Goal: Task Accomplishment & Management: Manage account settings

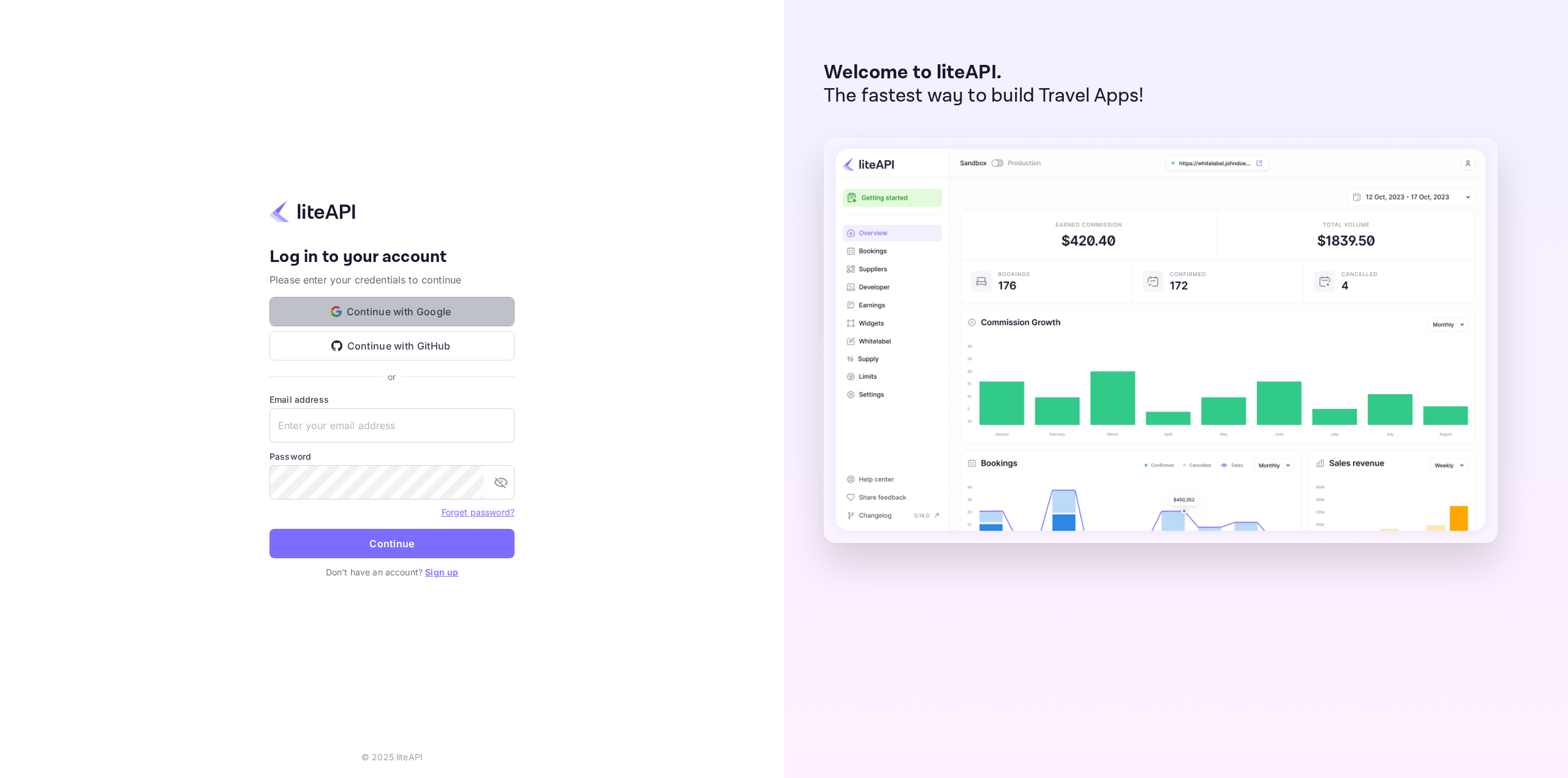
click at [364, 312] on button "Continue with Google" at bounding box center [391, 312] width 245 height 29
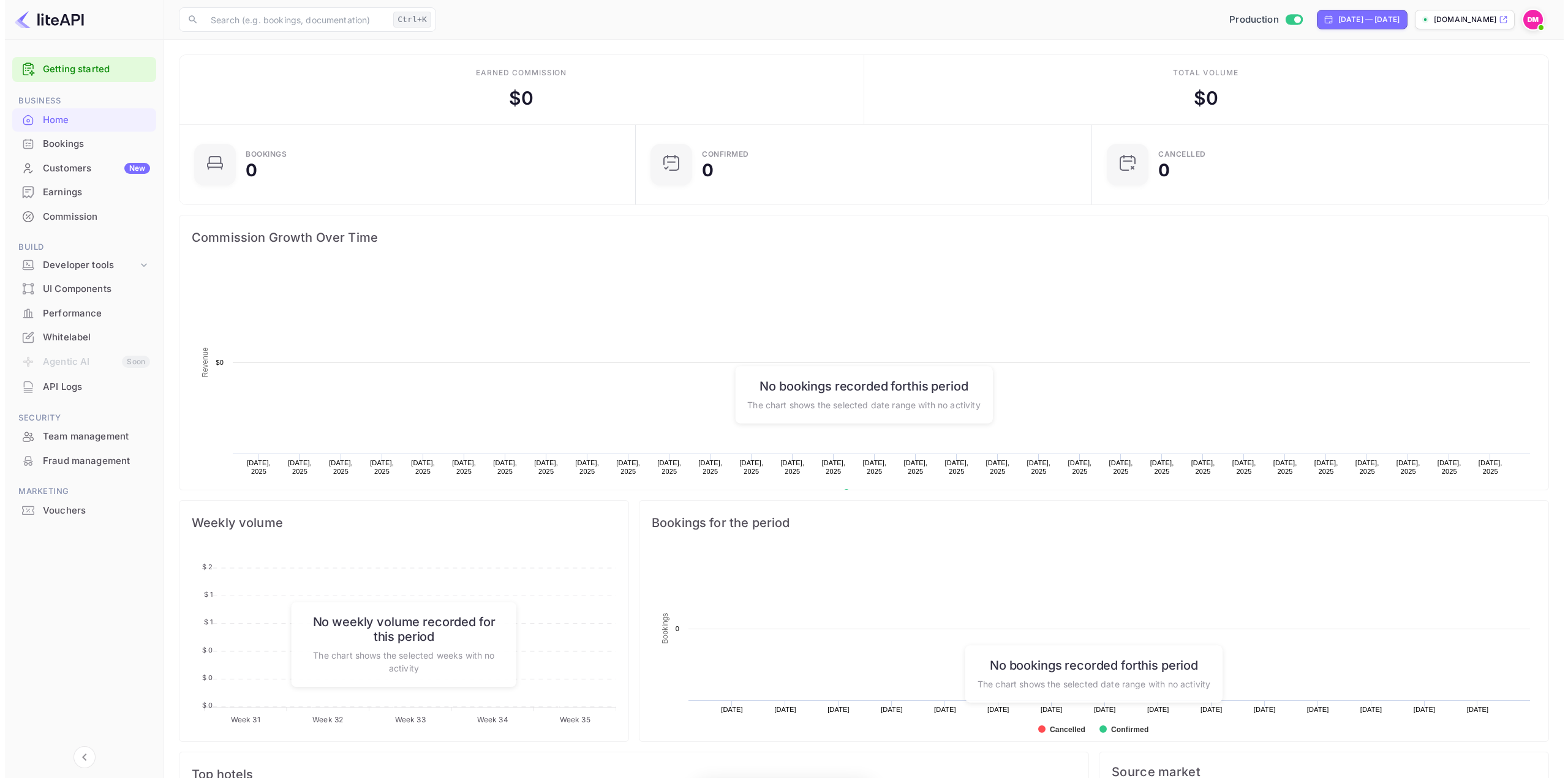
scroll to position [190, 440]
click at [73, 334] on div "Whitelabel" at bounding box center [92, 338] width 107 height 14
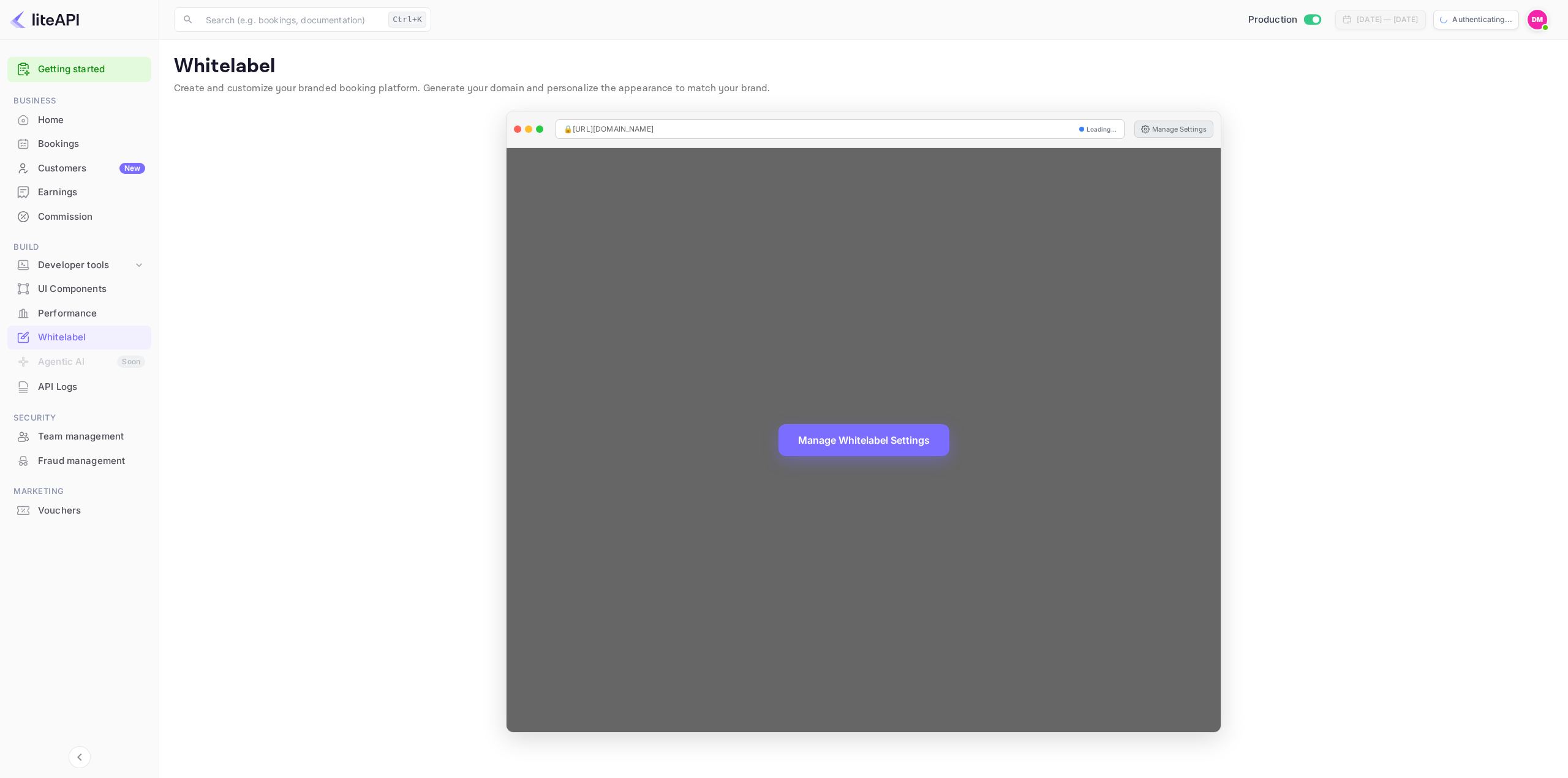
click at [1168, 133] on button "Manage Settings" at bounding box center [1173, 129] width 79 height 18
